Goal: Transaction & Acquisition: Book appointment/travel/reservation

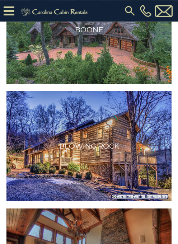
scroll to position [155, 0]
click at [144, 136] on img at bounding box center [88, 146] width 165 height 110
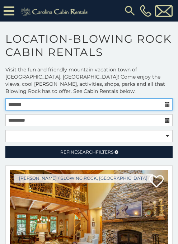
click at [164, 105] on input "text" at bounding box center [88, 104] width 167 height 12
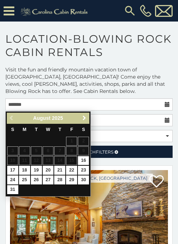
click at [83, 121] on span "Next" at bounding box center [84, 118] width 6 height 6
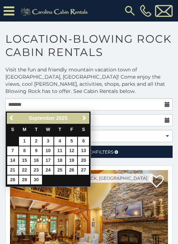
click at [83, 120] on span "Next" at bounding box center [84, 118] width 6 height 6
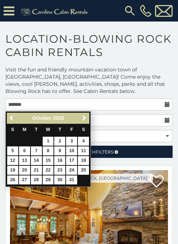
click at [83, 120] on span "Next" at bounding box center [84, 118] width 6 height 6
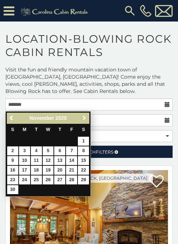
click at [83, 120] on span "Next" at bounding box center [84, 118] width 6 height 6
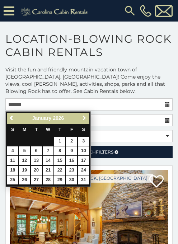
click at [82, 120] on span "Next" at bounding box center [84, 118] width 6 height 6
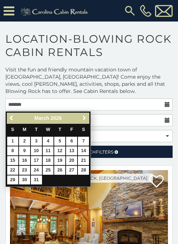
click at [82, 119] on span "Next" at bounding box center [84, 118] width 6 height 6
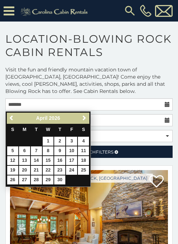
click at [83, 119] on span "Next" at bounding box center [84, 118] width 6 height 6
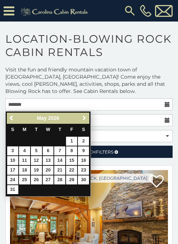
click at [83, 119] on span "Next" at bounding box center [84, 118] width 6 height 6
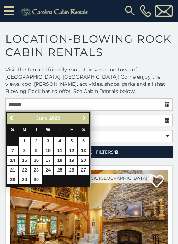
click at [84, 118] on span "Next" at bounding box center [84, 118] width 6 height 6
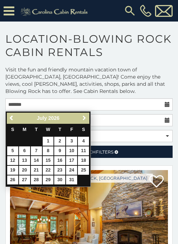
click at [83, 119] on span "Next" at bounding box center [84, 118] width 6 height 6
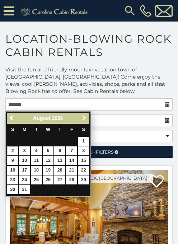
click at [14, 149] on link "2" at bounding box center [12, 150] width 11 height 9
type input "**********"
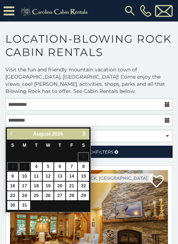
click at [15, 205] on link "30" at bounding box center [12, 205] width 11 height 9
type input "**********"
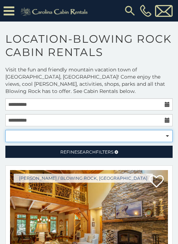
click at [165, 139] on select "**********" at bounding box center [88, 136] width 167 height 12
click at [166, 138] on select "**********" at bounding box center [88, 136] width 167 height 12
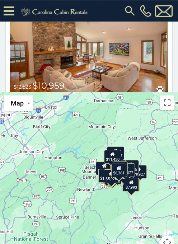
scroll to position [187, 0]
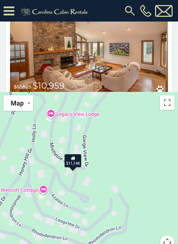
click at [79, 165] on div "$11,148" at bounding box center [72, 161] width 17 height 14
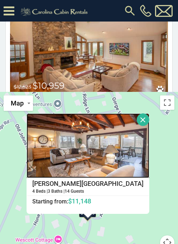
click at [121, 158] on img at bounding box center [88, 145] width 123 height 65
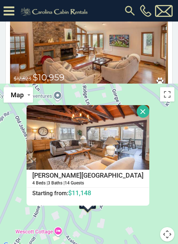
click at [169, 145] on div "$13,100 $10,959 $12,071 $10,023 $19,927 $12,162 $10,388 $12,378 $13,350 $4,948 …" at bounding box center [89, 167] width 178 height 166
click at [143, 116] on button "Close" at bounding box center [143, 111] width 13 height 13
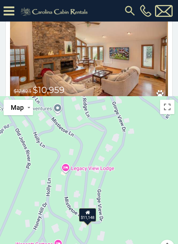
scroll to position [182, 0]
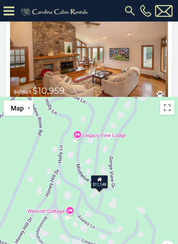
click at [70, 212] on div "$13,100 $10,959 $12,071 $10,023 $19,927 $12,162 $10,388 $12,378 $13,350 $4,948 …" at bounding box center [89, 180] width 178 height 166
click at [56, 213] on div "$13,100 $10,959 $12,071 $10,023 $19,927 $12,162 $10,388 $12,378 $13,350 $4,948 …" at bounding box center [89, 180] width 178 height 166
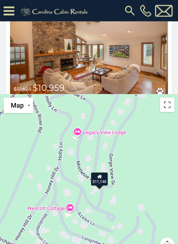
scroll to position [197, 0]
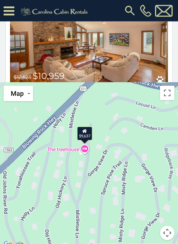
click at [78, 151] on div "$13,100 $10,959 $12,071 $10,023 $19,927 $12,162 $10,388 $12,378 $13,350 $4,948 …" at bounding box center [89, 165] width 178 height 166
click at [88, 133] on div "$9,637" at bounding box center [84, 134] width 15 height 14
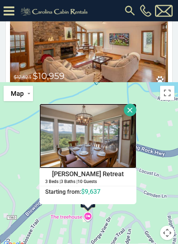
click at [131, 142] on img at bounding box center [87, 136] width 97 height 65
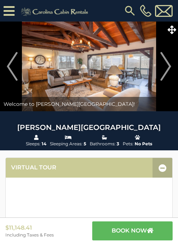
click at [169, 67] on img "Next" at bounding box center [165, 66] width 11 height 29
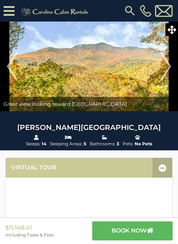
click at [167, 69] on img "Next" at bounding box center [165, 66] width 11 height 29
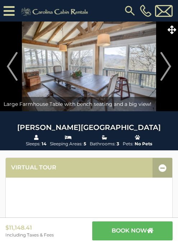
click at [168, 74] on img "Next" at bounding box center [165, 66] width 11 height 29
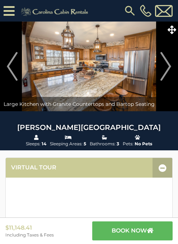
click at [167, 75] on img "Next" at bounding box center [165, 66] width 11 height 29
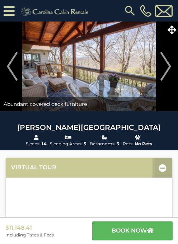
click at [168, 72] on img "Next" at bounding box center [165, 66] width 11 height 29
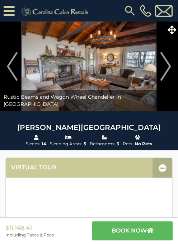
click at [165, 72] on img "Next" at bounding box center [165, 66] width 11 height 29
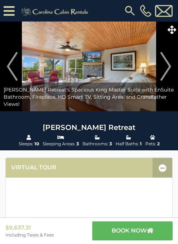
click at [165, 69] on img "Next" at bounding box center [165, 66] width 11 height 29
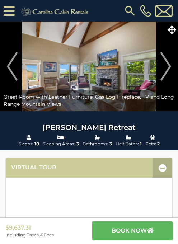
click at [171, 72] on img "Next" at bounding box center [165, 66] width 11 height 29
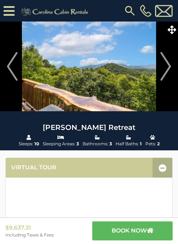
click at [166, 70] on img "Next" at bounding box center [165, 66] width 11 height 29
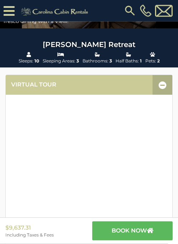
scroll to position [98, 0]
